Goal: Task Accomplishment & Management: Manage account settings

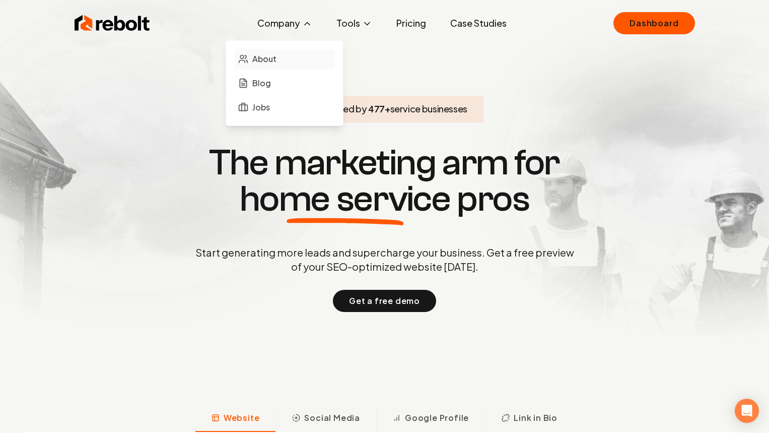
click at [289, 52] on link "About" at bounding box center [284, 59] width 101 height 20
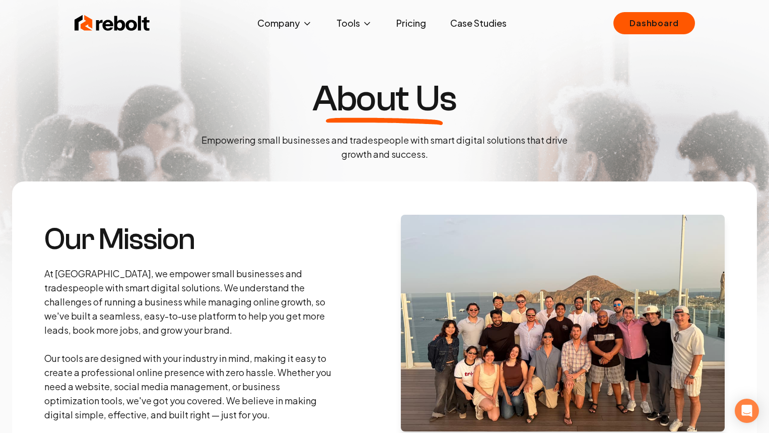
click at [121, 15] on img at bounding box center [113, 23] width 76 height 20
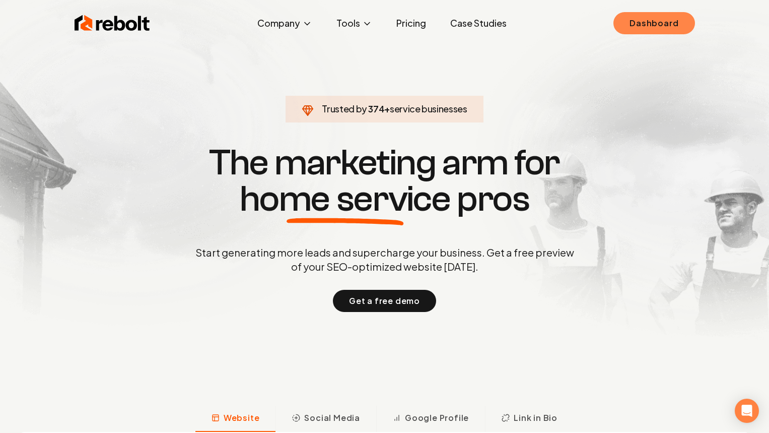
click at [650, 20] on link "Dashboard" at bounding box center [654, 23] width 81 height 22
click at [648, 11] on div "Rebolt Company About Blog Jobs Tools Google Review QR Code Generator Google Bus…" at bounding box center [384, 23] width 645 height 30
click at [671, 32] on link "Dashboard" at bounding box center [654, 23] width 81 height 22
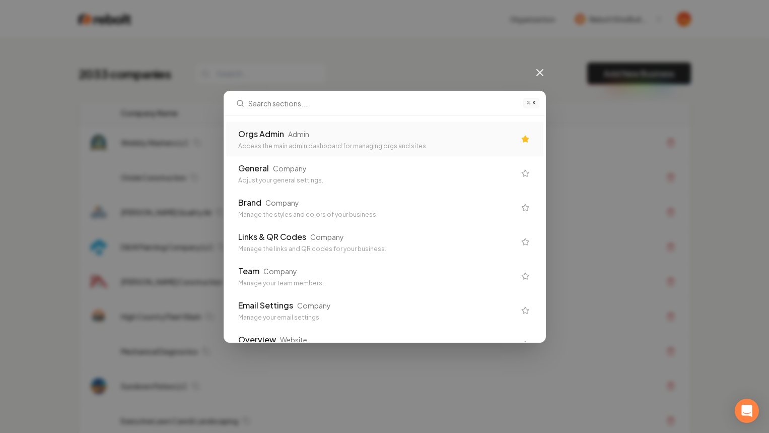
click at [257, 140] on div "Orgs Admin" at bounding box center [261, 134] width 46 height 12
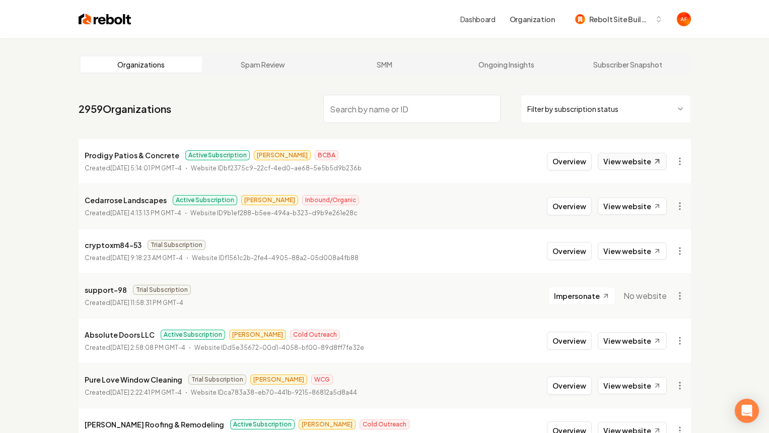
click at [618, 165] on link "View website" at bounding box center [632, 161] width 69 height 17
click at [622, 203] on link "View website" at bounding box center [632, 205] width 69 height 17
click at [570, 107] on html "Dashboard Organization Rebolt Site Builder Organizations Spam Review SMM Ongoin…" at bounding box center [384, 216] width 769 height 433
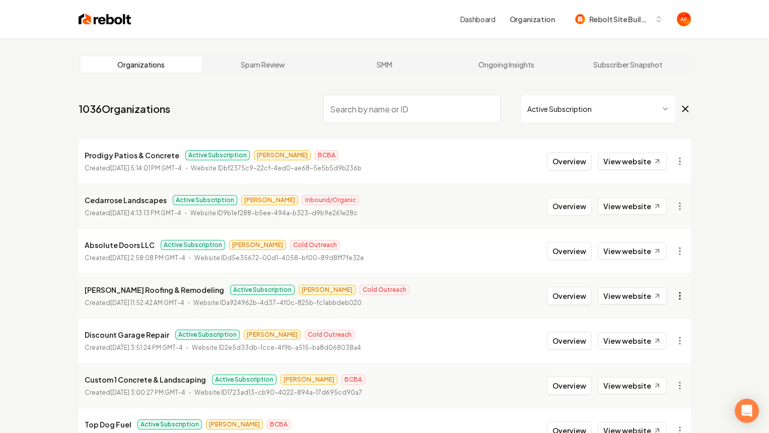
click at [678, 294] on html "Dashboard Organization Rebolt Site Builder Organizations Spam Review SMM Ongoin…" at bounding box center [384, 216] width 769 height 433
click at [641, 138] on div "Get Payment Link" at bounding box center [655, 139] width 64 height 16
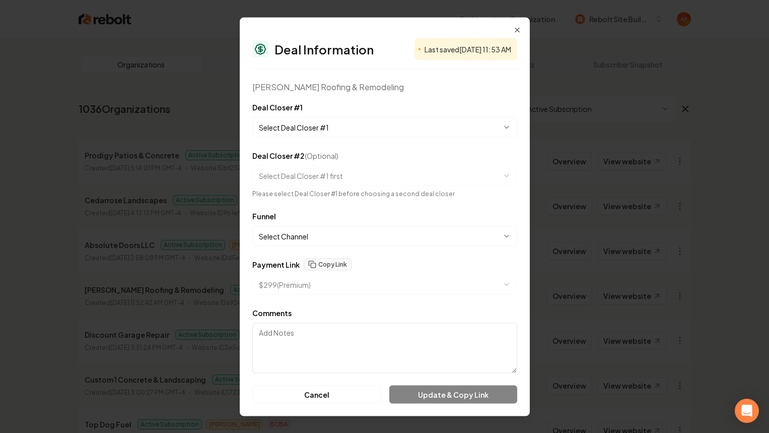
select select "**********"
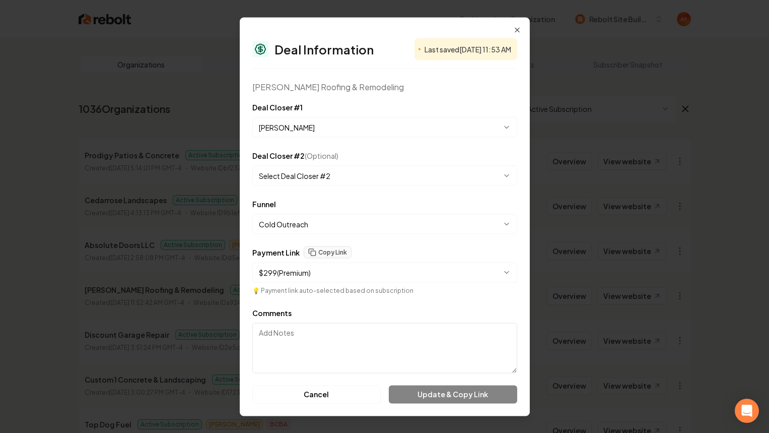
click at [333, 115] on div "**********" at bounding box center [384, 119] width 265 height 36
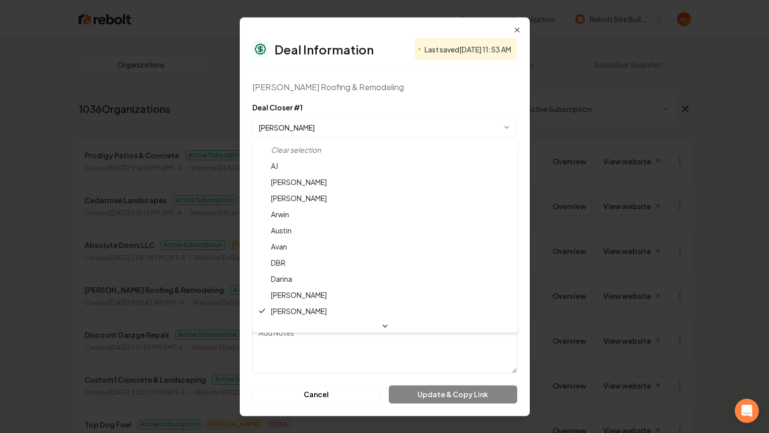
click at [326, 128] on body "Dashboard Organization Rebolt Site Builder Organizations Spam Review SMM Ongoin…" at bounding box center [384, 216] width 769 height 433
select select "**********"
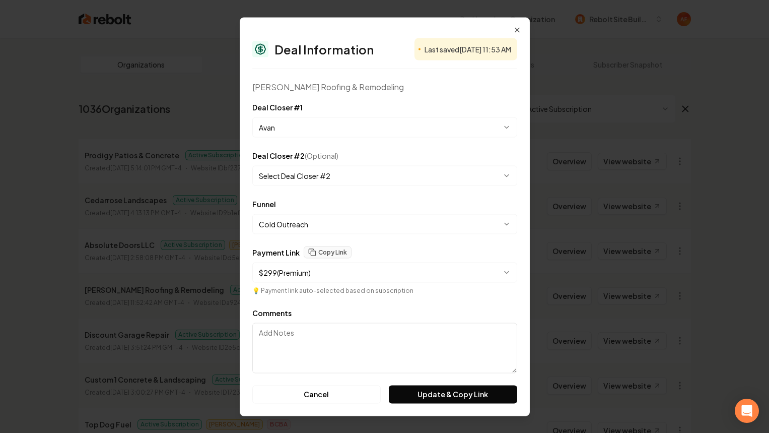
click at [315, 179] on body "Dashboard Organization Rebolt Site Builder Organizations Spam Review SMM Ongoin…" at bounding box center [384, 216] width 769 height 433
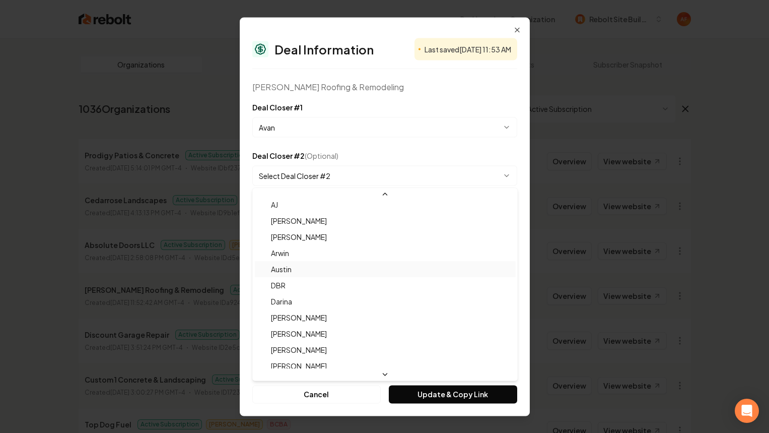
scroll to position [17, 0]
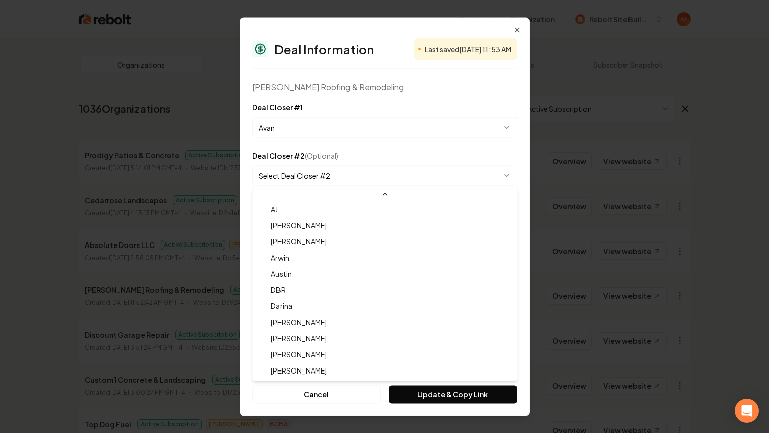
select select "**********"
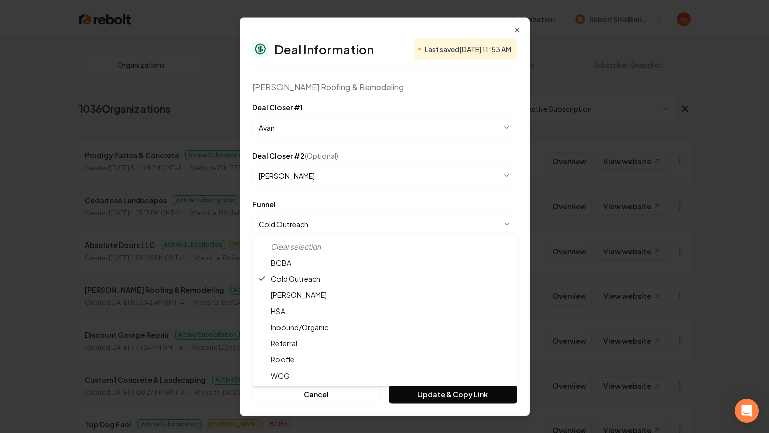
click at [305, 227] on body "Dashboard Organization Rebolt Site Builder Organizations Spam Review SMM Ongoin…" at bounding box center [384, 216] width 769 height 433
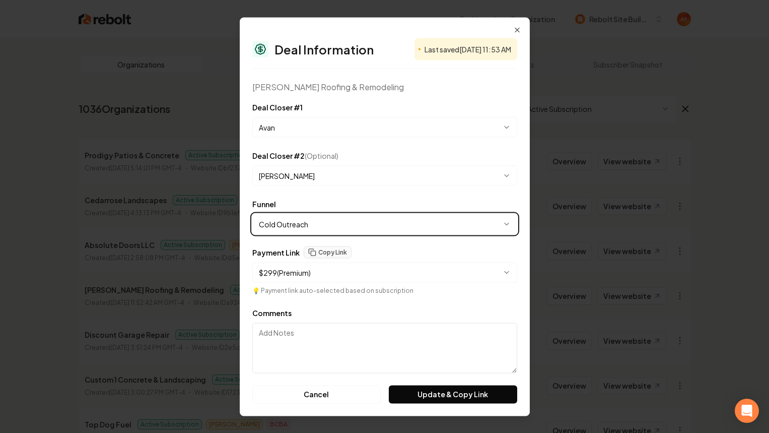
click at [305, 227] on body "Dashboard Organization Rebolt Site Builder Organizations Spam Review SMM Ongoin…" at bounding box center [384, 216] width 769 height 433
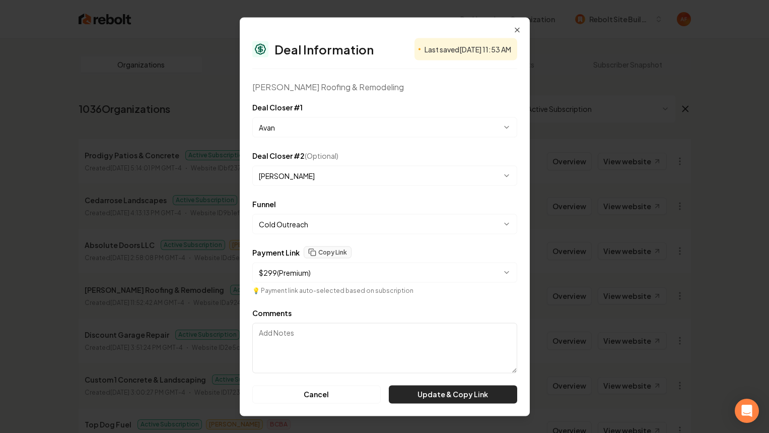
click at [439, 397] on button "Update & Copy Link" at bounding box center [453, 394] width 128 height 18
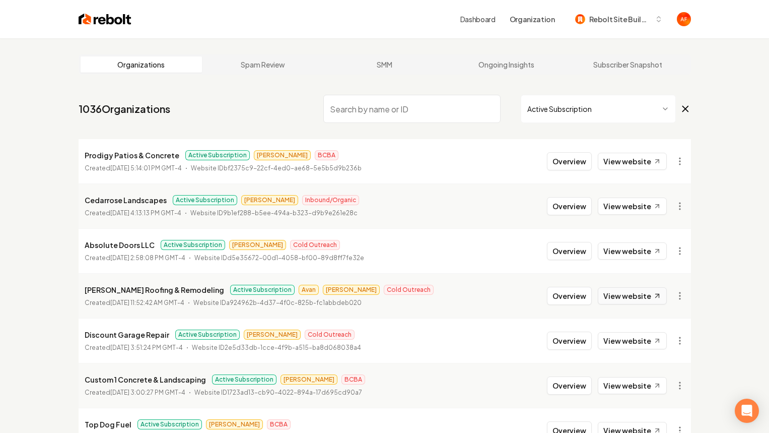
click at [638, 294] on link "View website" at bounding box center [632, 295] width 69 height 17
click at [639, 245] on link "View website" at bounding box center [632, 250] width 69 height 17
click at [643, 340] on link "View website" at bounding box center [632, 340] width 69 height 17
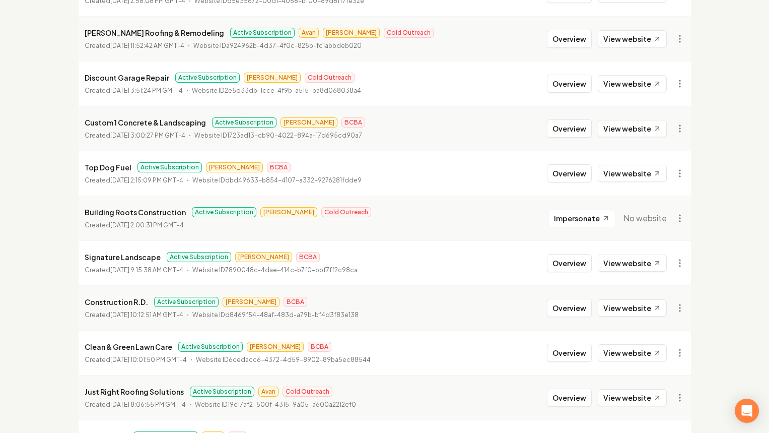
scroll to position [260, 0]
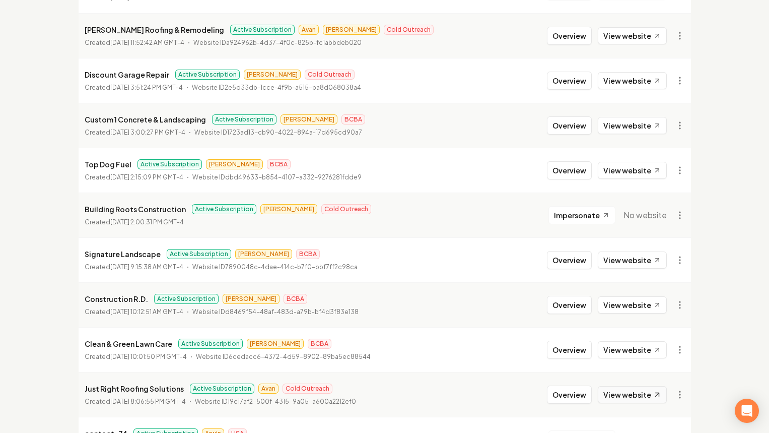
click at [645, 399] on link "View website" at bounding box center [632, 394] width 69 height 17
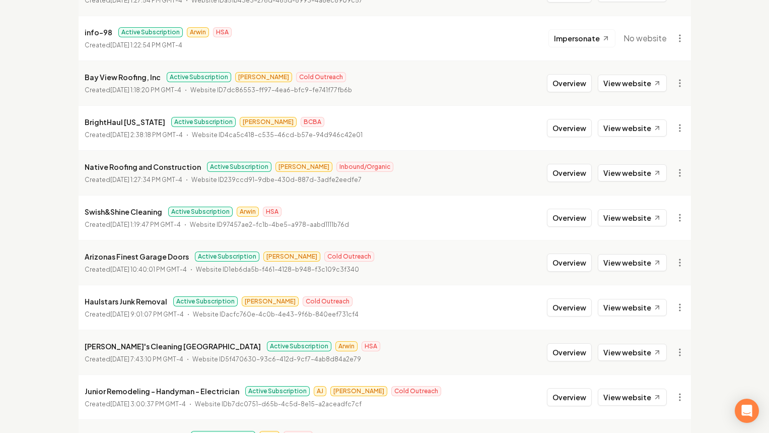
scroll to position [858, 0]
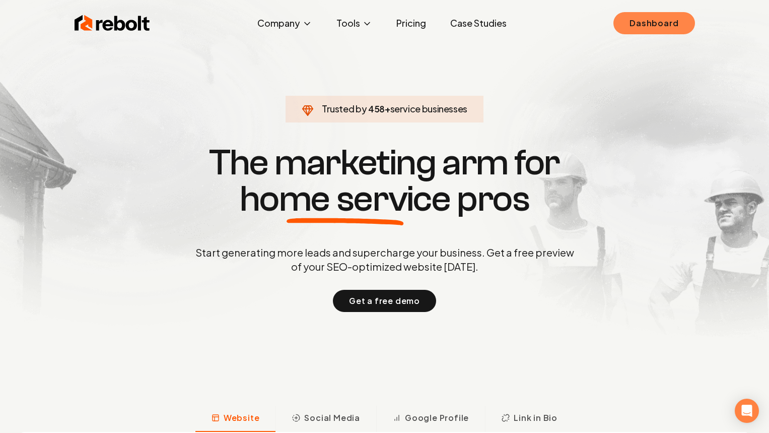
click at [659, 30] on link "Dashboard" at bounding box center [654, 23] width 81 height 22
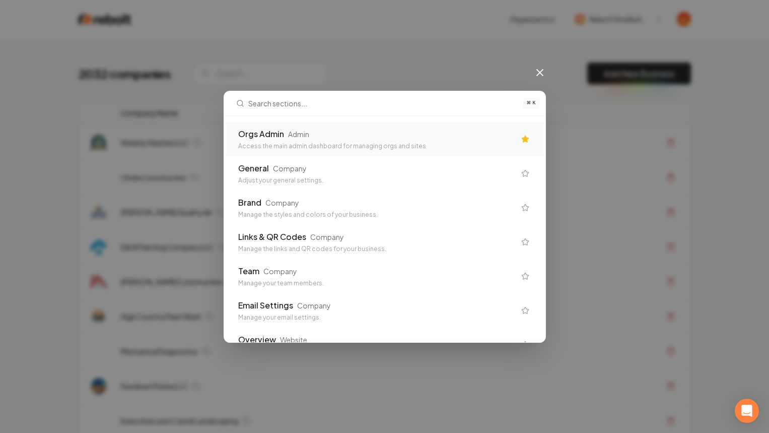
click at [259, 131] on div "Orgs Admin" at bounding box center [261, 134] width 46 height 12
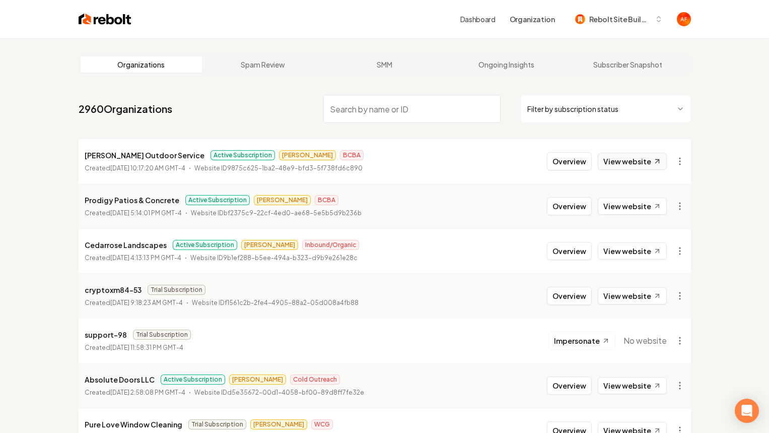
click at [617, 161] on link "View website" at bounding box center [632, 161] width 69 height 17
click at [554, 162] on button "Overview" at bounding box center [569, 161] width 45 height 18
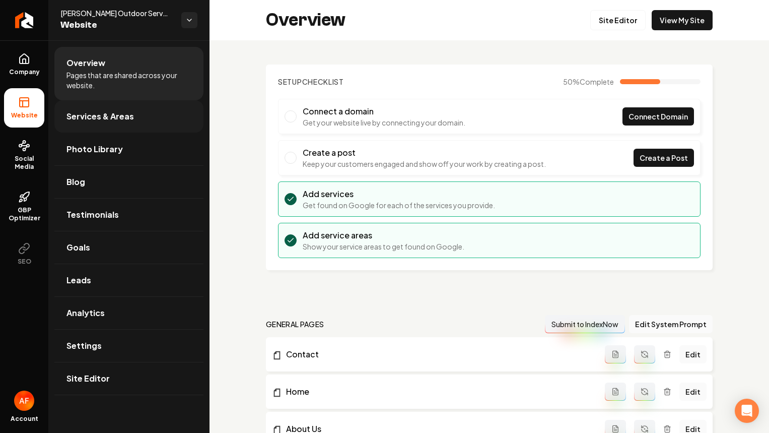
click at [177, 122] on link "Services & Areas" at bounding box center [128, 116] width 149 height 32
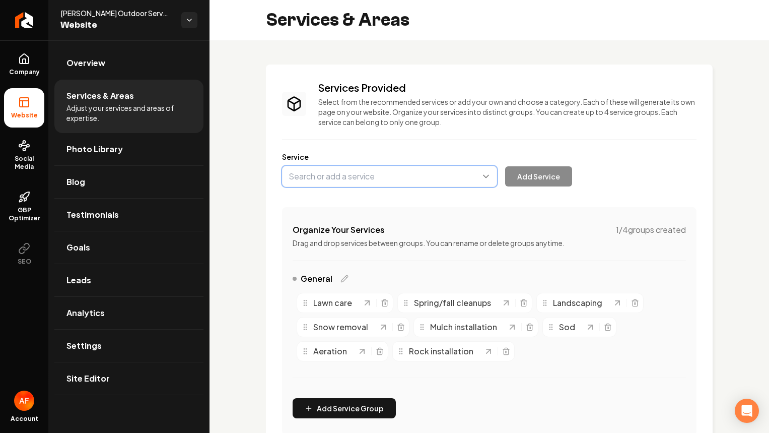
click at [356, 171] on button "Main content area" at bounding box center [389, 176] width 215 height 21
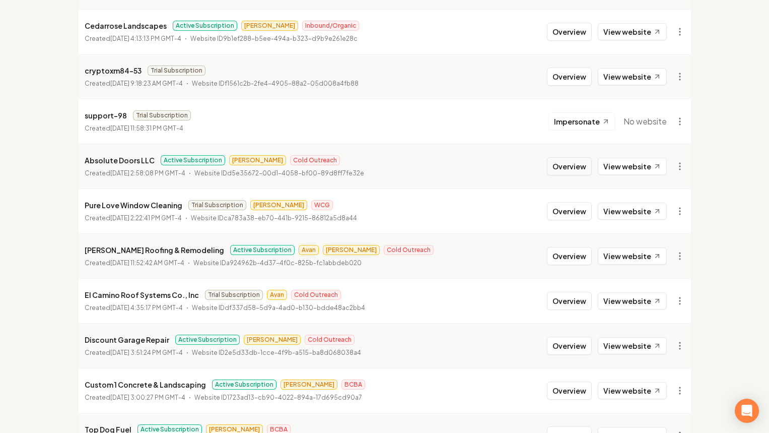
scroll to position [221, 0]
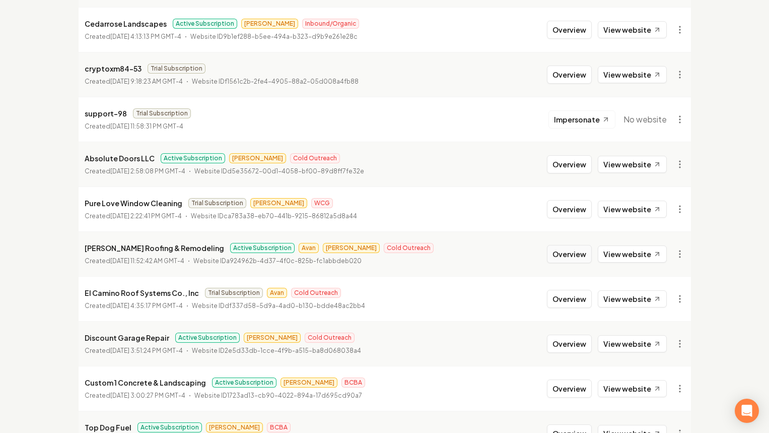
click at [575, 254] on button "Overview" at bounding box center [569, 254] width 45 height 18
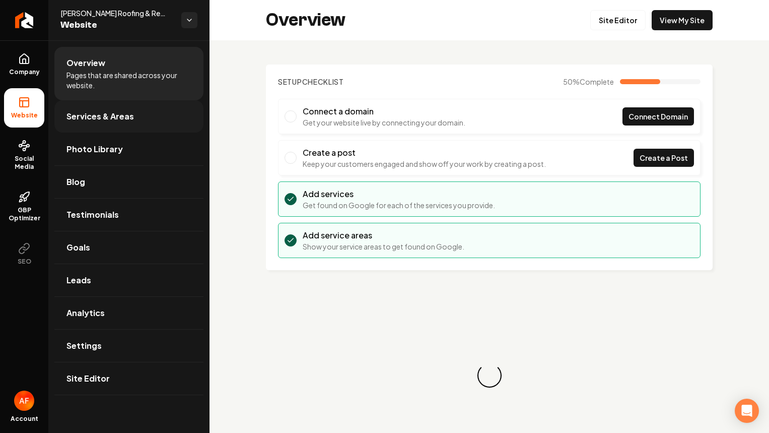
click at [94, 113] on span "Services & Areas" at bounding box center [101, 116] width 68 height 12
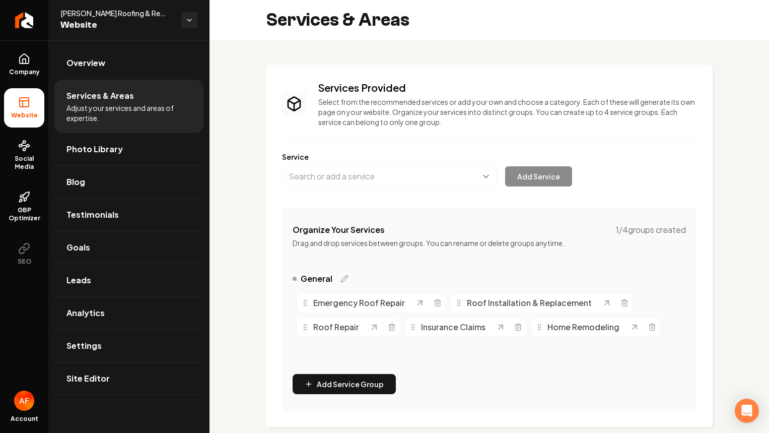
click at [386, 177] on button "Main content area" at bounding box center [389, 176] width 215 height 21
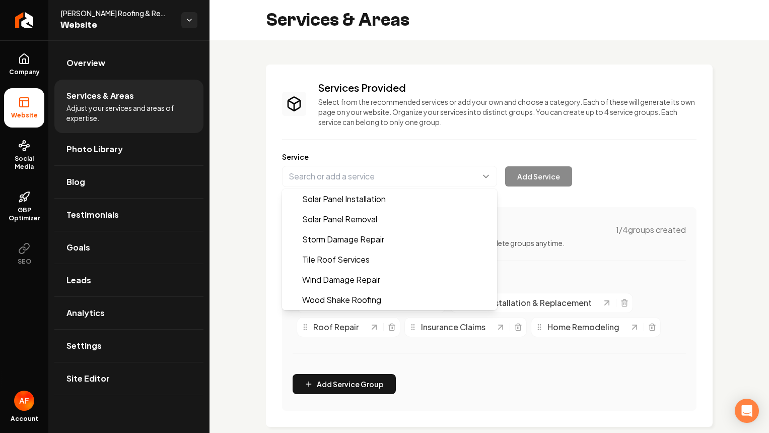
scroll to position [884, 0]
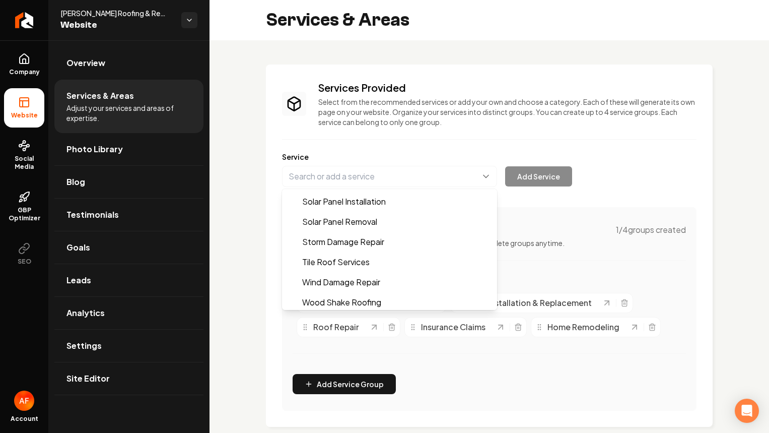
click at [442, 100] on div "Services Provided Select from the recommended services or add your own and choo…" at bounding box center [489, 246] width 415 height 330
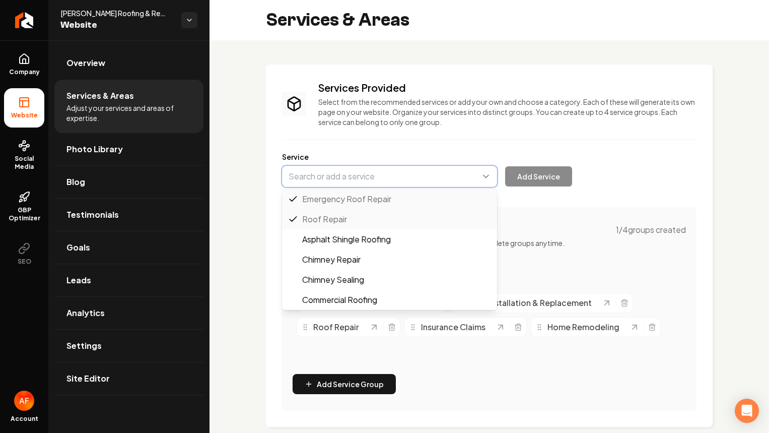
click at [418, 184] on button "Main content area" at bounding box center [389, 176] width 215 height 21
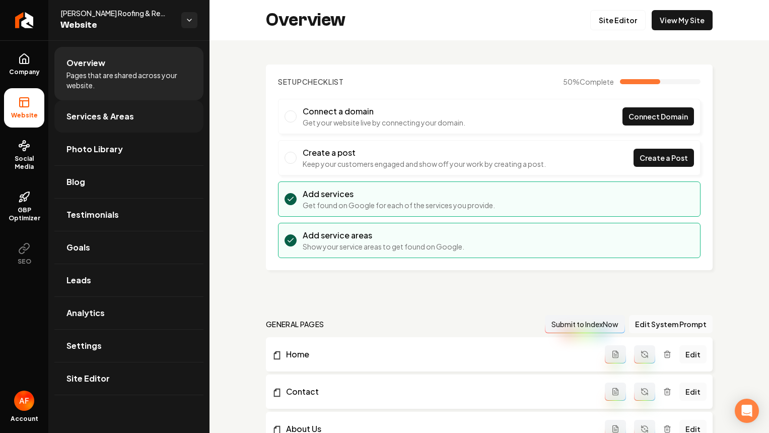
click at [135, 117] on link "Services & Areas" at bounding box center [128, 116] width 149 height 32
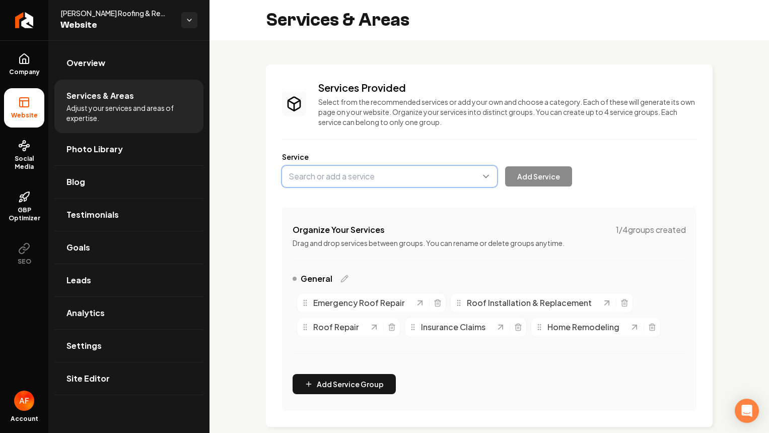
click at [386, 174] on button "Main content area" at bounding box center [389, 176] width 215 height 21
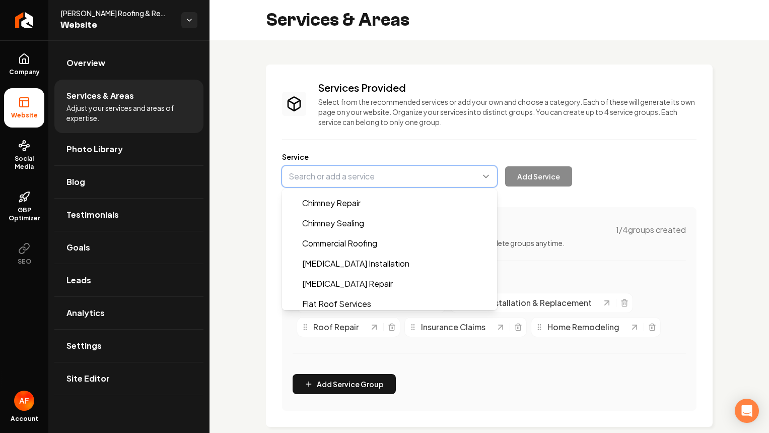
scroll to position [51, 0]
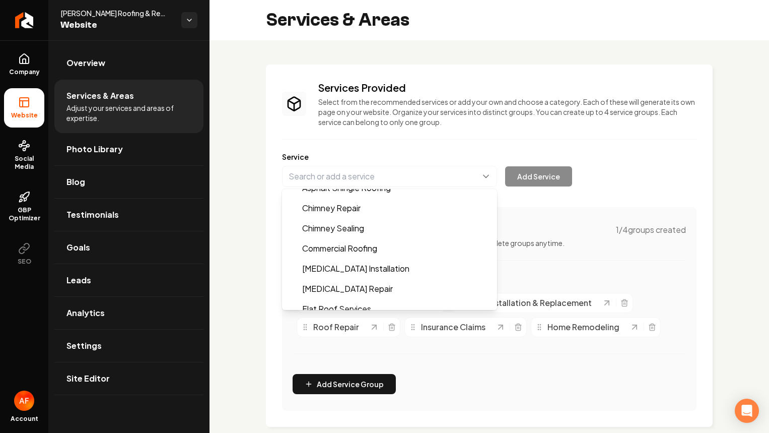
click at [484, 58] on div "Services Provided Select from the recommended services or add your own and choo…" at bounding box center [490, 327] width 560 height 574
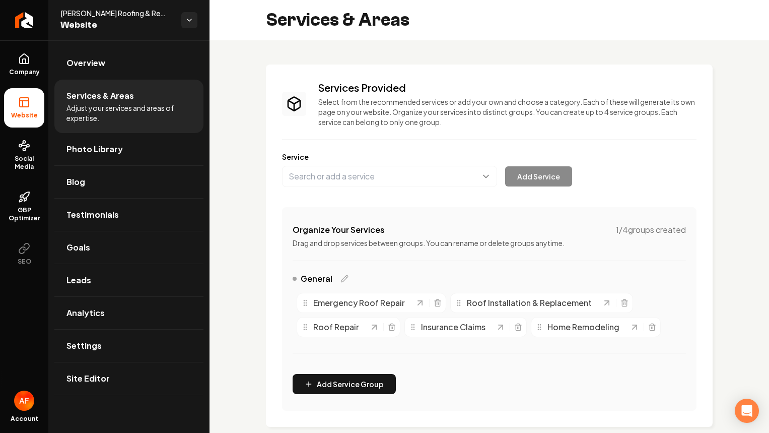
click at [216, 147] on div "Services Provided Select from the recommended services or add your own and choo…" at bounding box center [490, 327] width 560 height 574
click at [29, 19] on icon "Return to dashboard" at bounding box center [24, 20] width 16 height 16
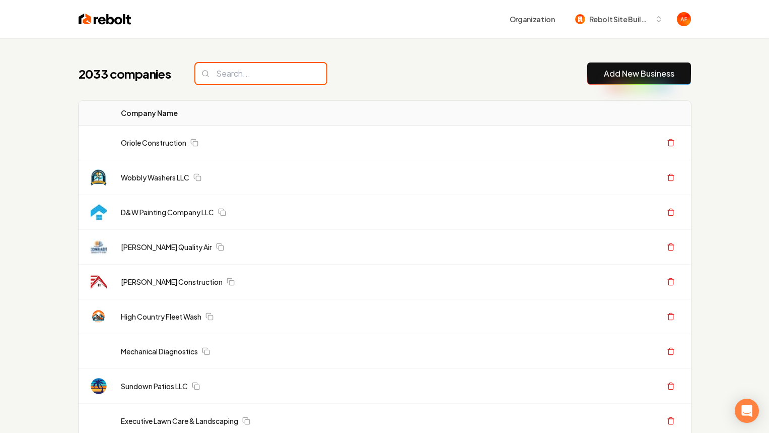
click at [226, 76] on input "search" at bounding box center [260, 73] width 131 height 21
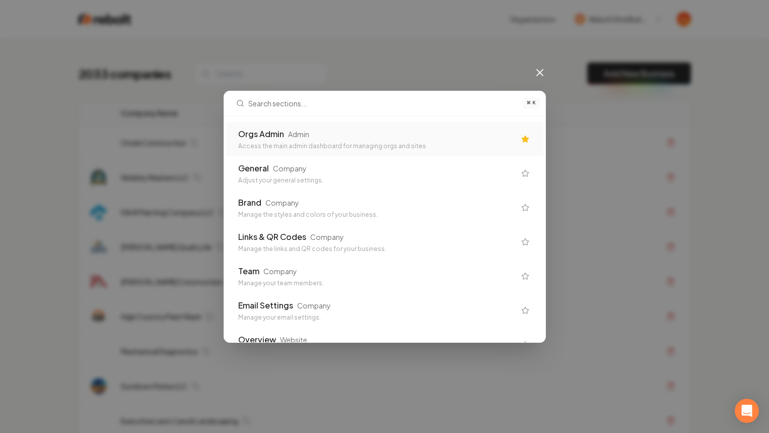
click at [278, 136] on div "Orgs Admin" at bounding box center [261, 134] width 46 height 12
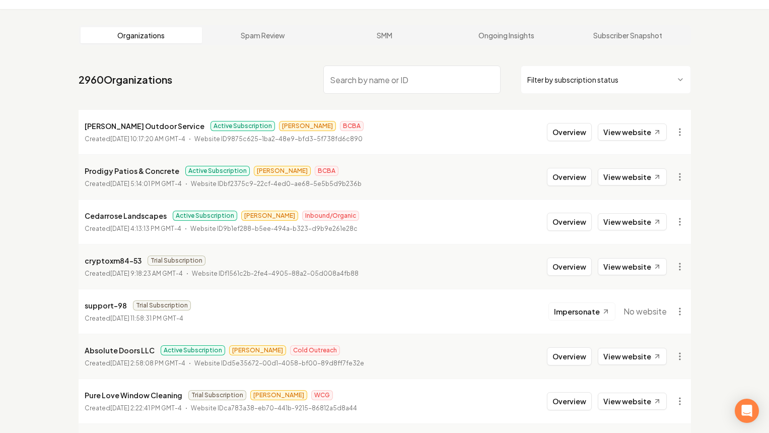
scroll to position [31, 0]
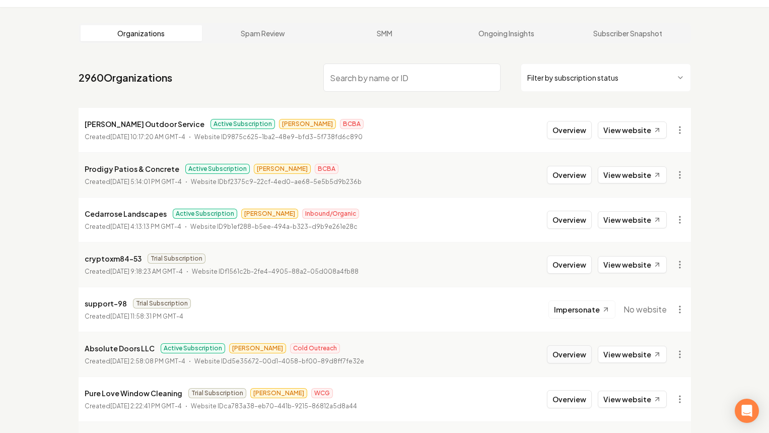
click at [566, 358] on button "Overview" at bounding box center [569, 354] width 45 height 18
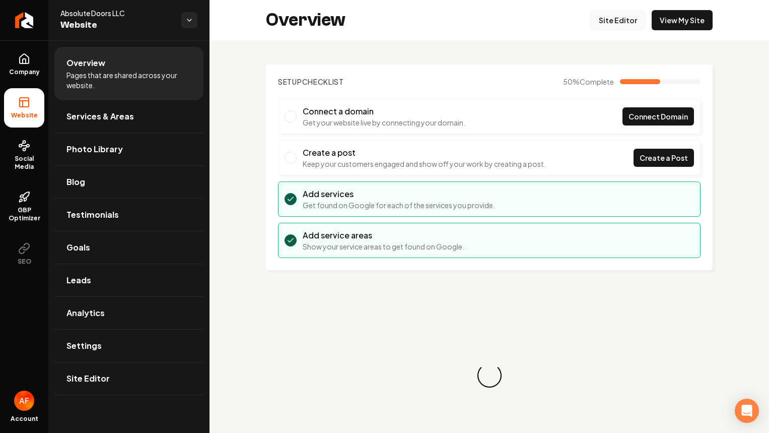
click at [624, 23] on link "Site Editor" at bounding box center [617, 20] width 55 height 20
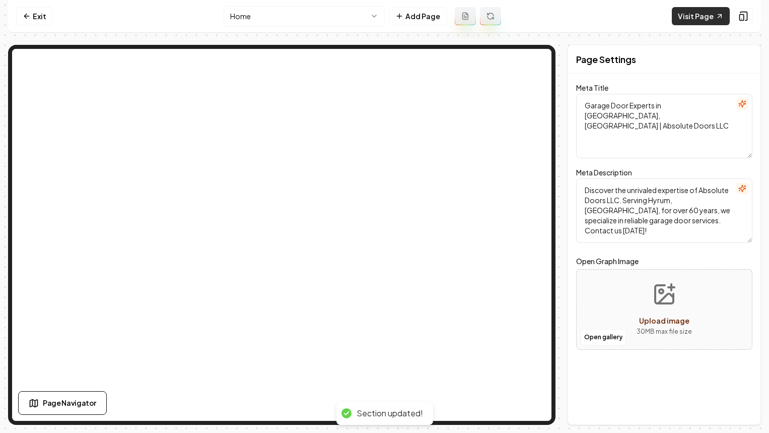
click at [685, 14] on link "Visit Page" at bounding box center [701, 16] width 58 height 18
